Goal: Information Seeking & Learning: Learn about a topic

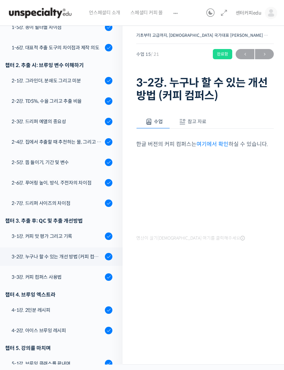
click at [35, 13] on img at bounding box center [40, 13] width 67 height 20
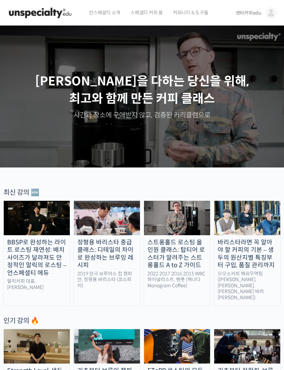
click at [276, 15] on img at bounding box center [271, 13] width 12 height 12
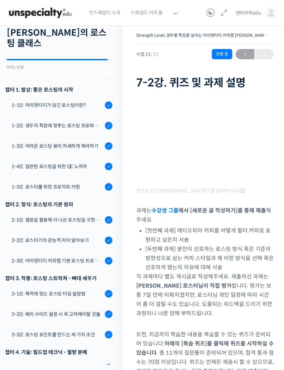
scroll to position [51, 0]
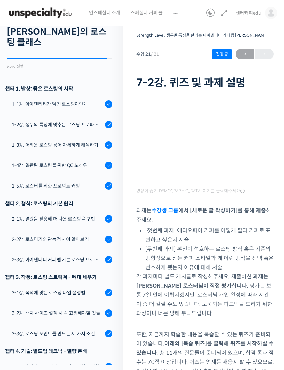
click at [55, 101] on div "1-1강. 아이덴티티가 담긴 로스팅이란?" at bounding box center [57, 104] width 91 height 7
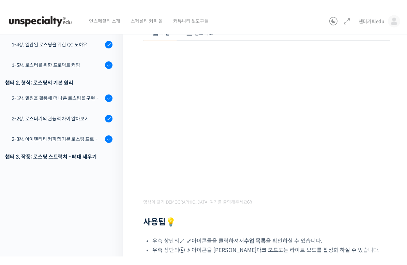
scroll to position [8, 0]
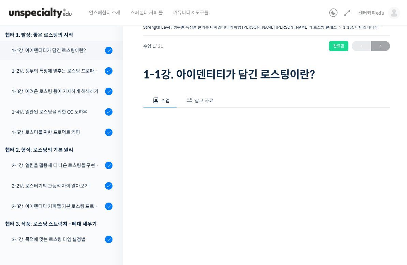
click at [8, 0] on html "언스페셜티 소개 스페셜티 커피 몰 커뮤니티 & 도구들 센터커피edu 센터커피edu @pshcloudpink 내가 등록한 강의 나의 자격증 수강…" at bounding box center [203, 124] width 407 height 265
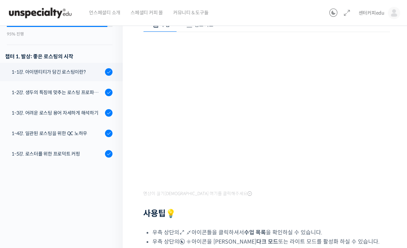
scroll to position [0, 0]
click at [29, 89] on div "1-2강. 생두의 특징에 맞추는 로스팅 프로파일 'Stength Level'" at bounding box center [57, 92] width 91 height 7
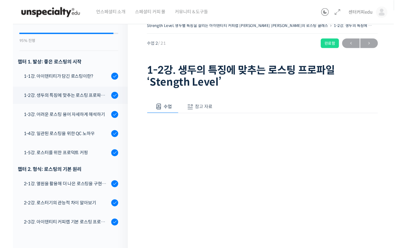
scroll to position [93, 0]
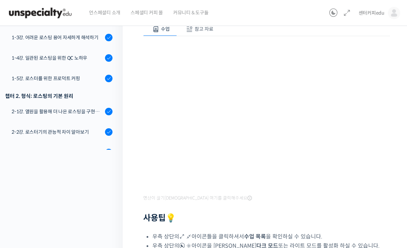
click at [192, 31] on span at bounding box center [189, 29] width 7 height 7
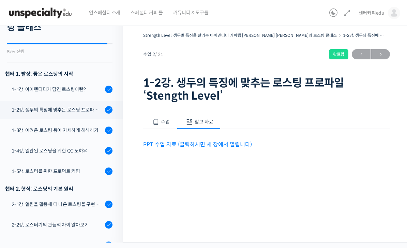
scroll to position [22, 0]
click at [159, 141] on link "PPT 수업 자료 (클릭하시면 새 창에서 열립니다)" at bounding box center [197, 144] width 109 height 7
